Goal: Entertainment & Leisure: Consume media (video, audio)

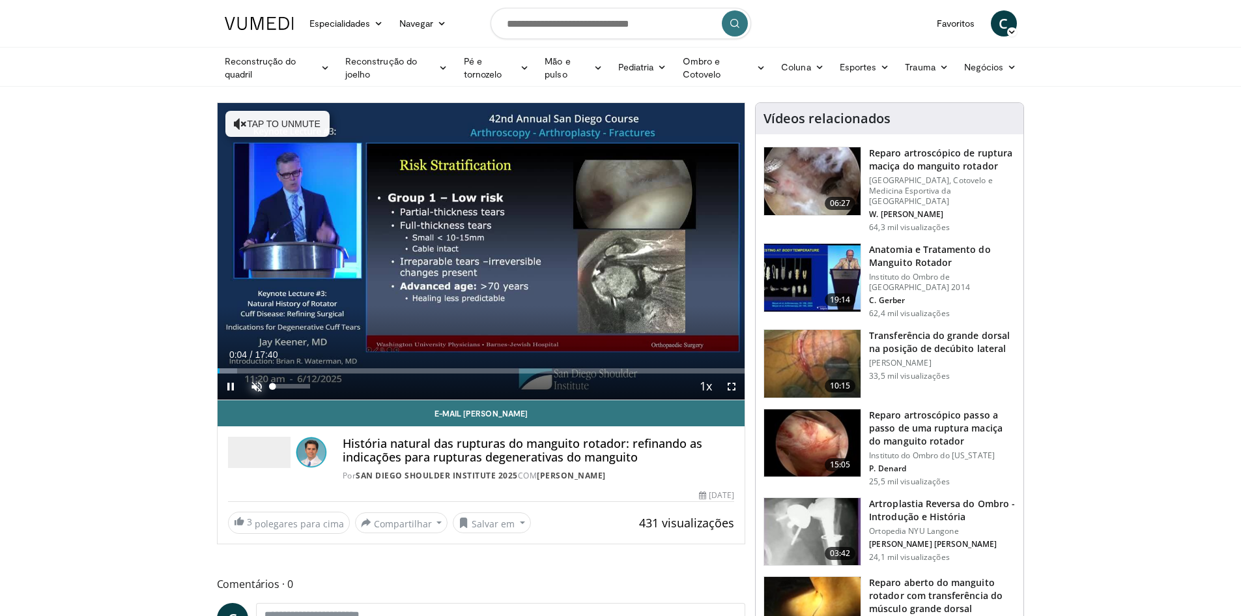
click at [252, 385] on span "Video Player" at bounding box center [257, 386] width 26 height 26
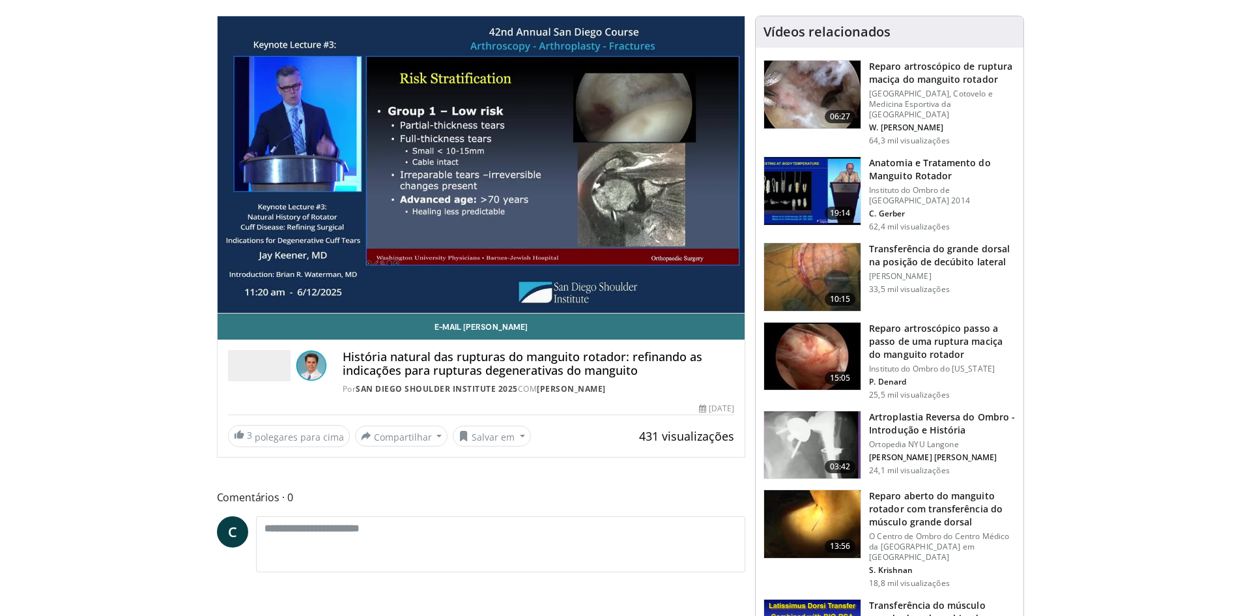
scroll to position [130, 0]
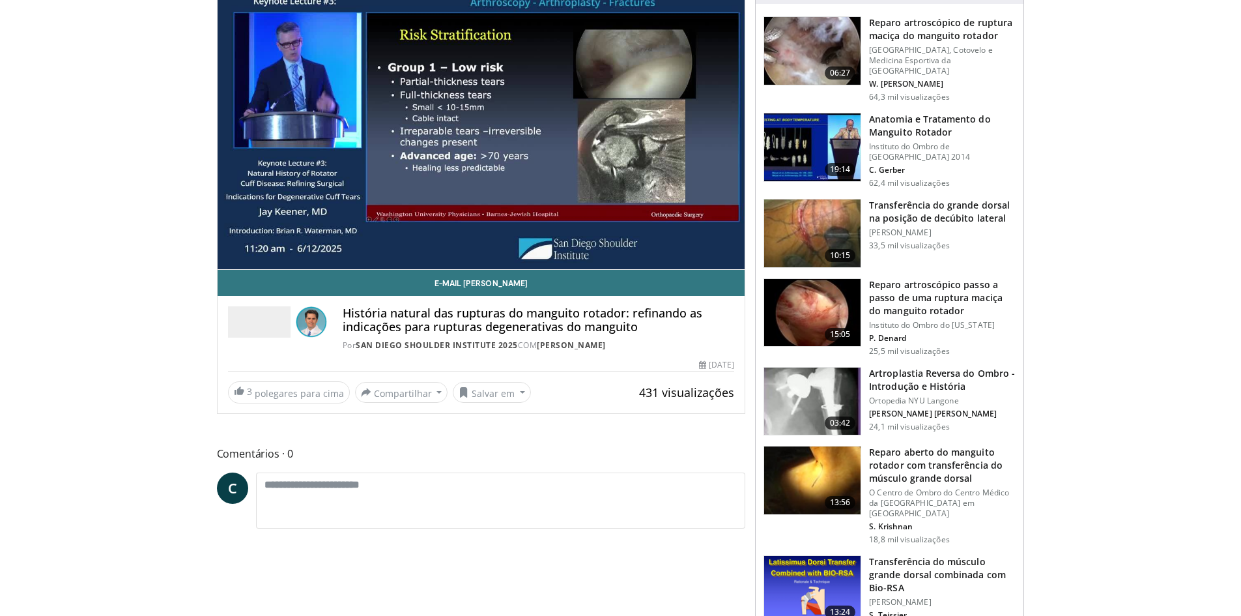
click at [522, 322] on font "História natural das rupturas do manguito rotador: refinando as indicações para…" at bounding box center [523, 320] width 360 height 30
click at [817, 126] on img at bounding box center [812, 147] width 96 height 68
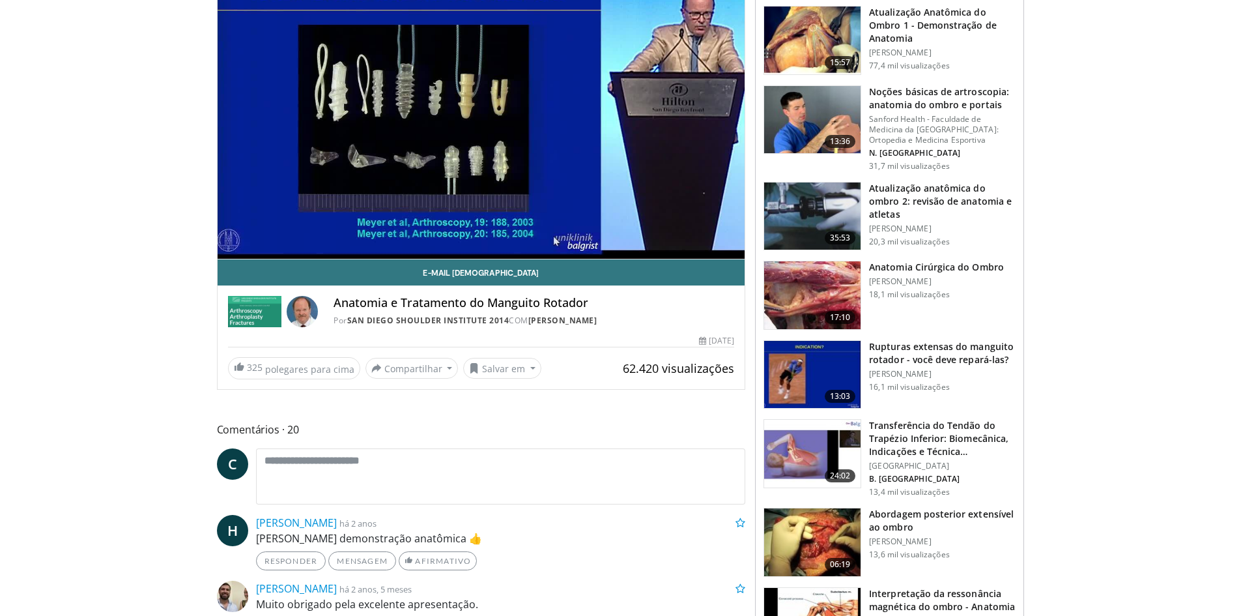
scroll to position [130, 0]
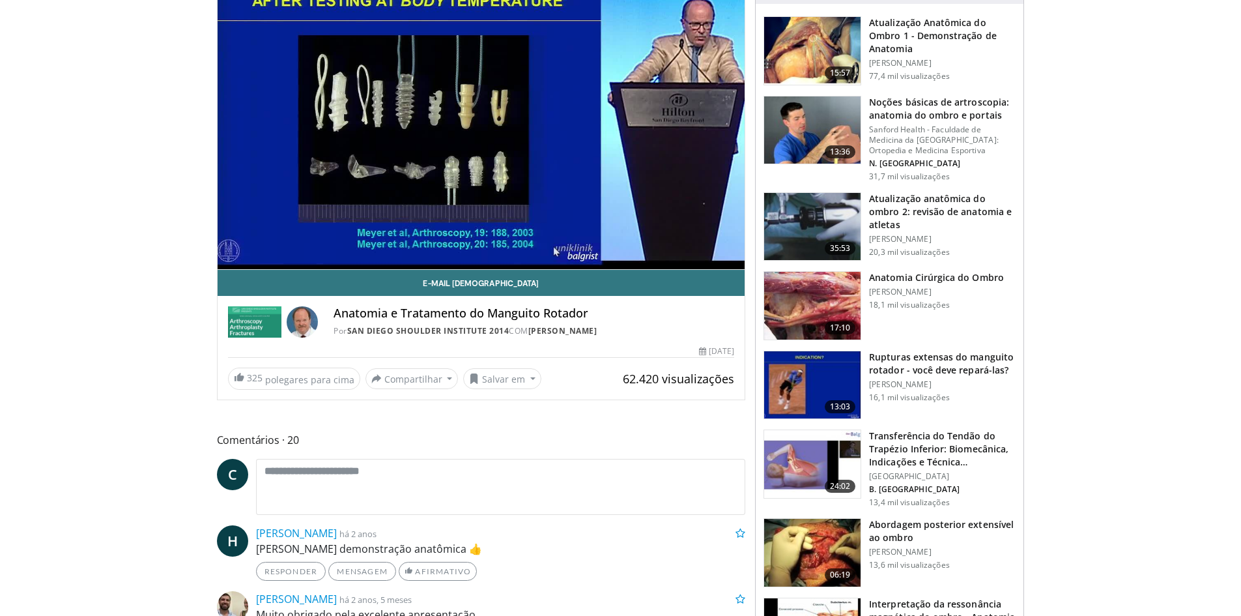
click at [252, 324] on img at bounding box center [255, 321] width 54 height 31
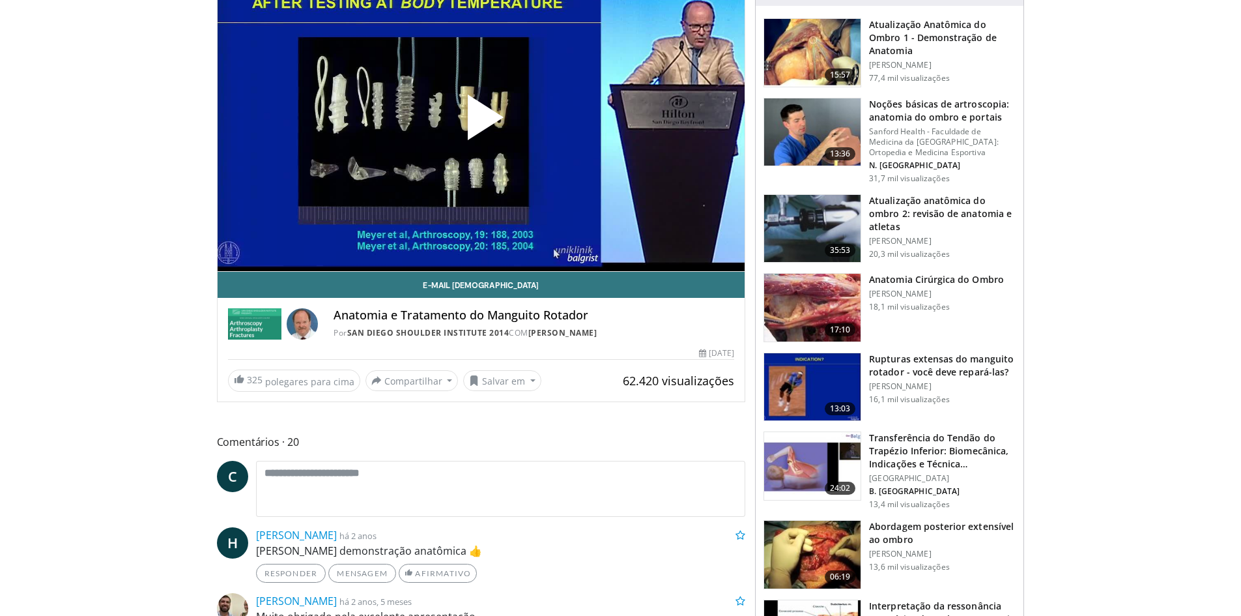
click at [481, 122] on span "Video Player" at bounding box center [481, 122] width 0 height 0
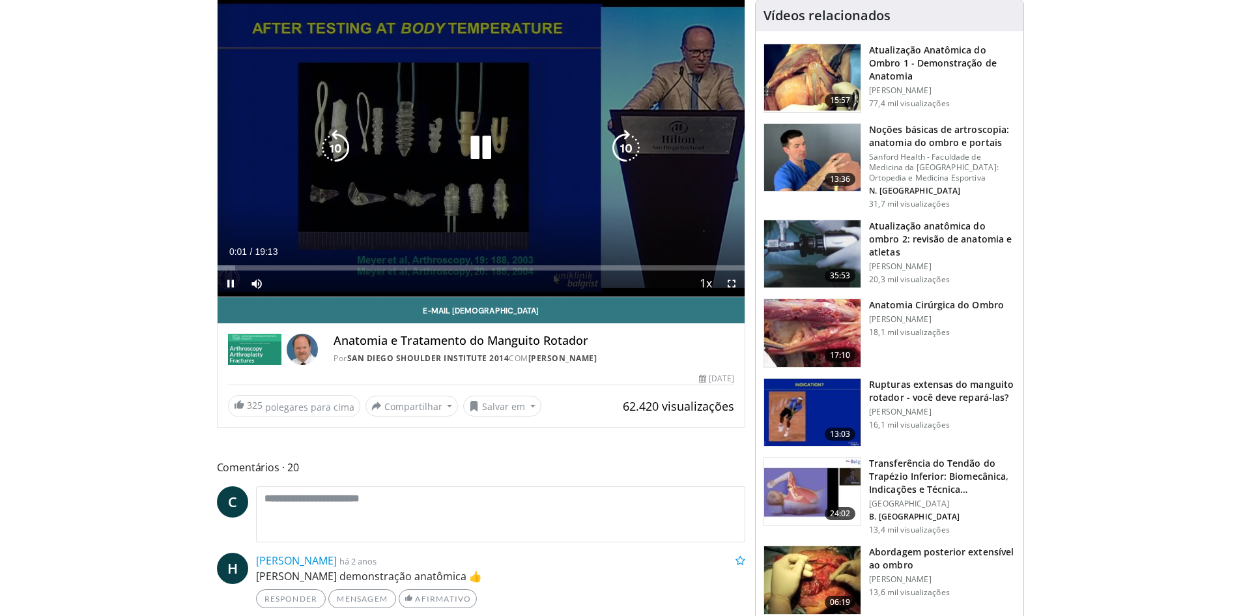
click at [480, 154] on icon "Video Player" at bounding box center [481, 148] width 36 height 36
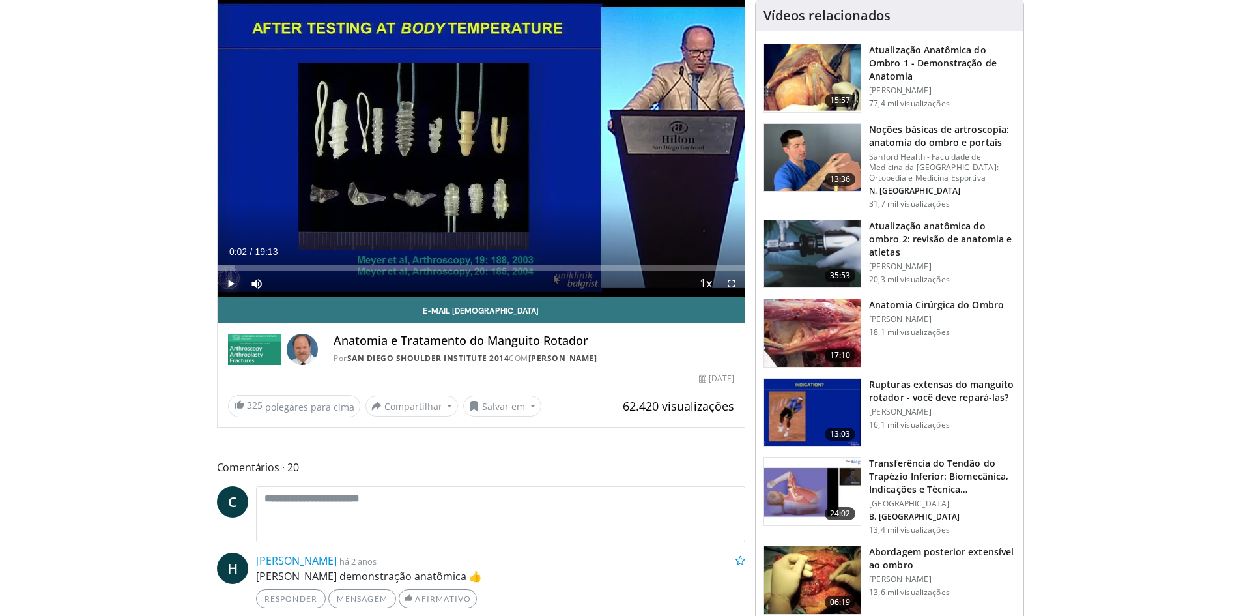
click at [231, 284] on span "Video Player" at bounding box center [231, 283] width 26 height 26
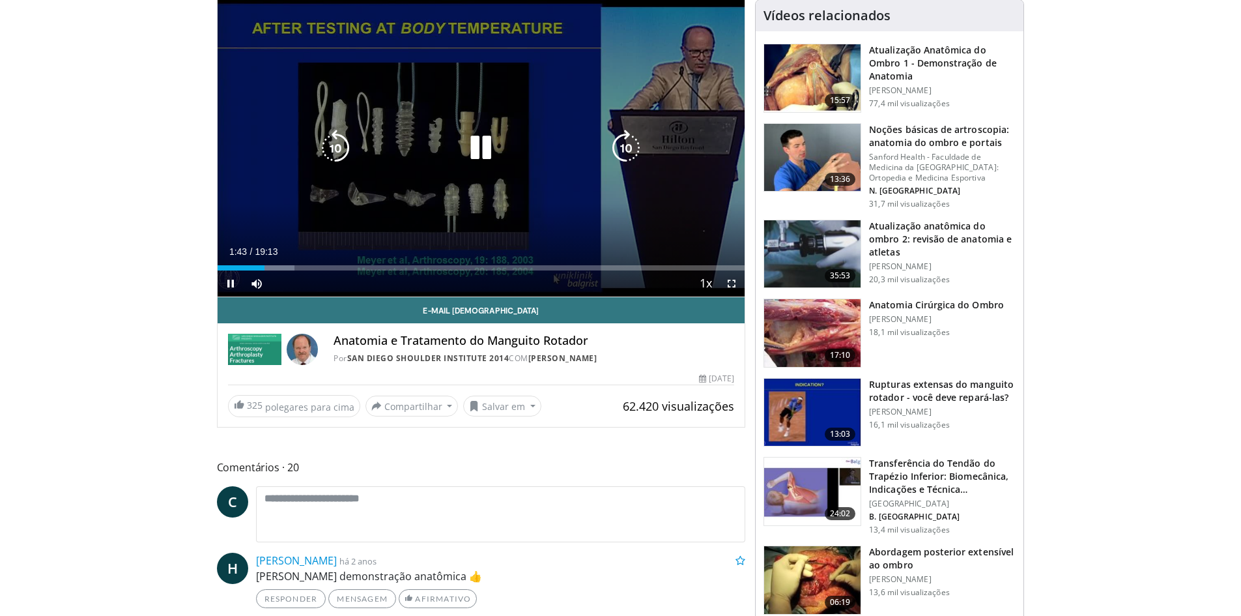
click at [480, 149] on icon "Video Player" at bounding box center [481, 148] width 36 height 36
click at [484, 137] on icon "Video Player" at bounding box center [481, 148] width 36 height 36
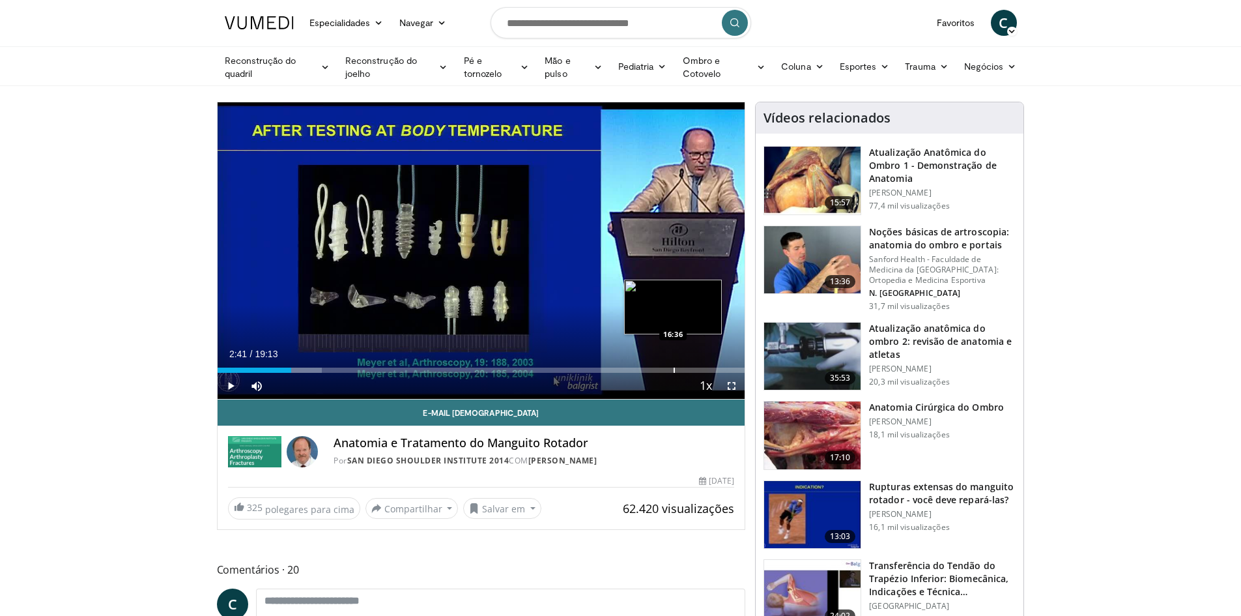
scroll to position [0, 0]
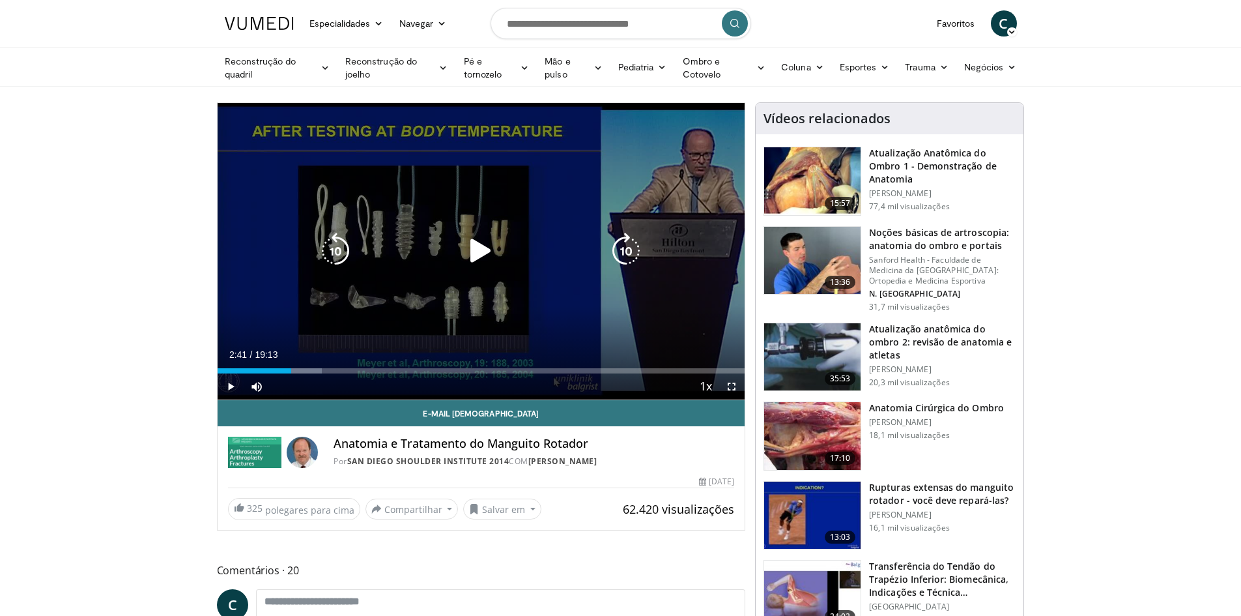
click at [485, 246] on icon "Video Player" at bounding box center [481, 251] width 36 height 36
click at [481, 253] on icon "Video Player" at bounding box center [481, 251] width 36 height 36
